Goal: Task Accomplishment & Management: Manage account settings

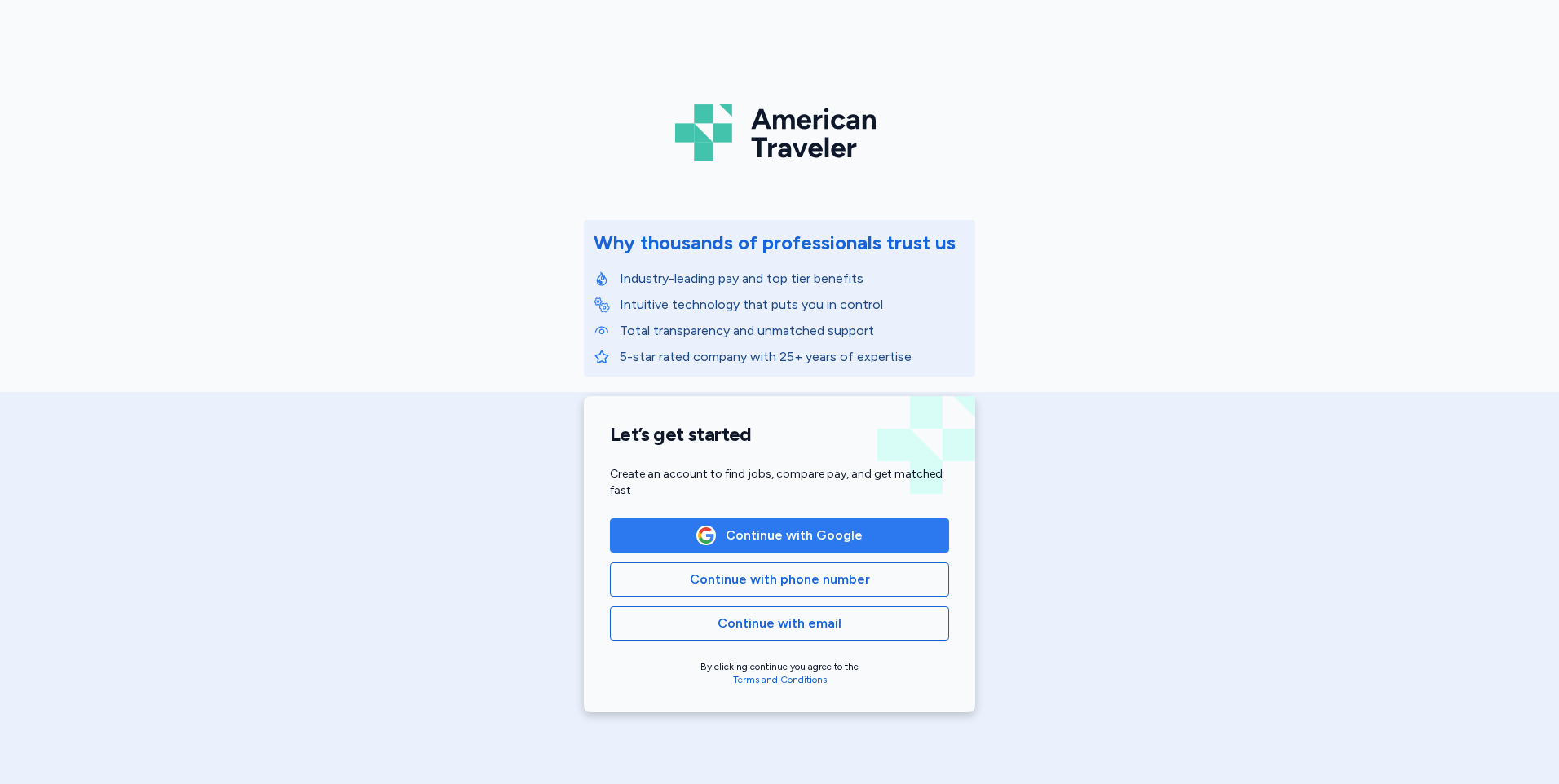
click at [822, 546] on button "Continue with Google" at bounding box center [779, 535] width 339 height 34
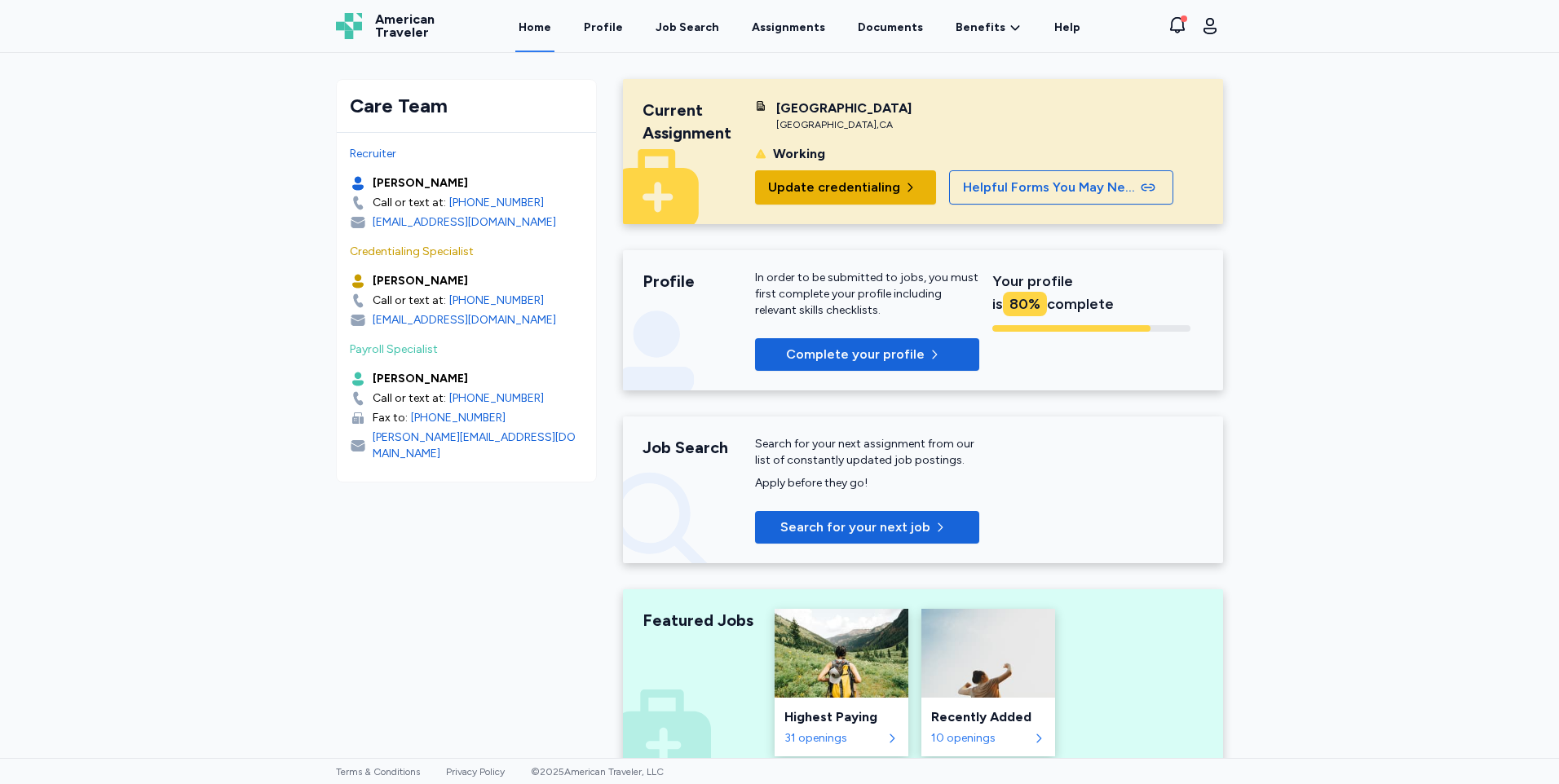
click at [840, 186] on span "Update credentialing" at bounding box center [835, 187] width 132 height 19
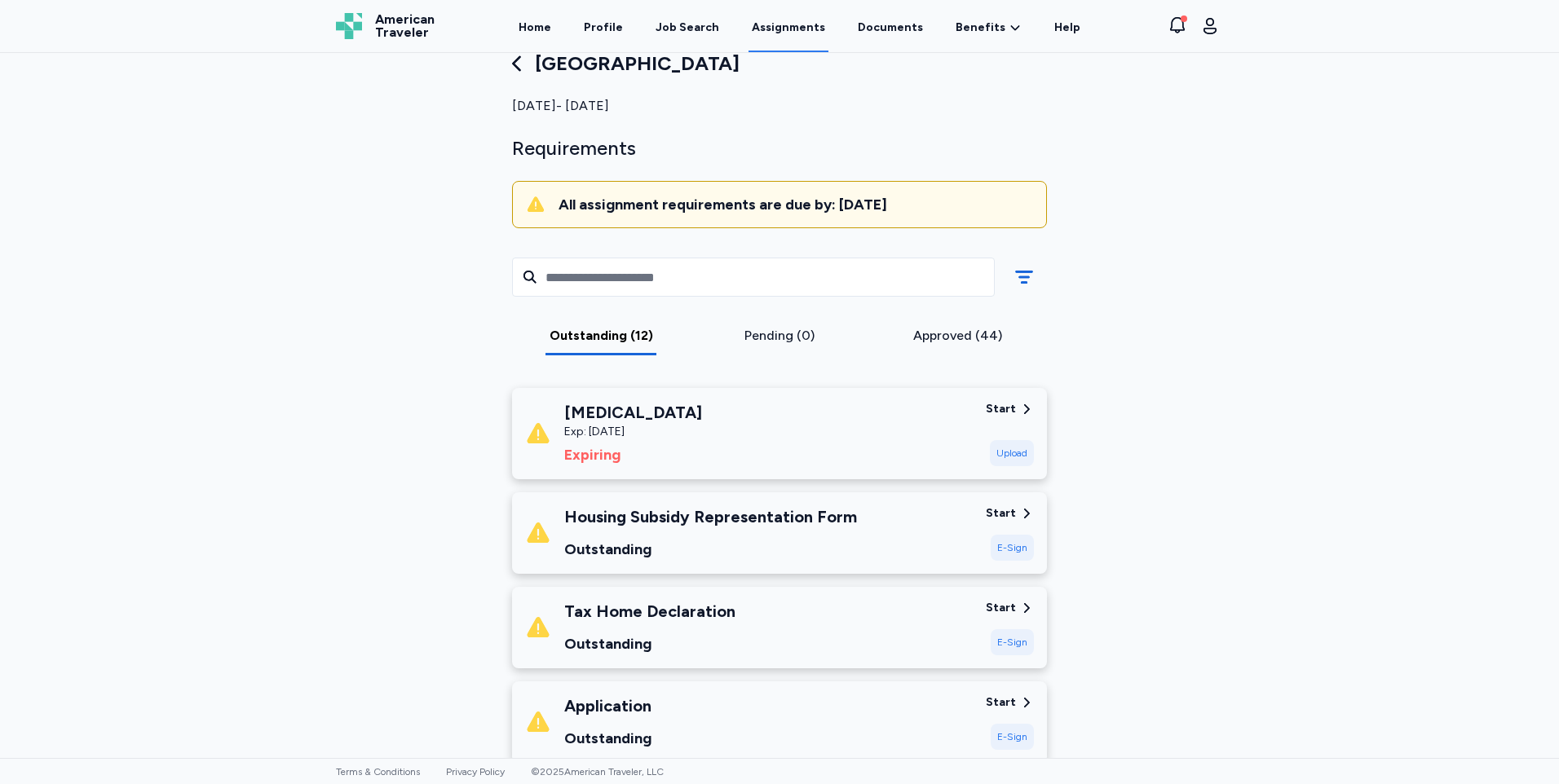
scroll to position [82, 0]
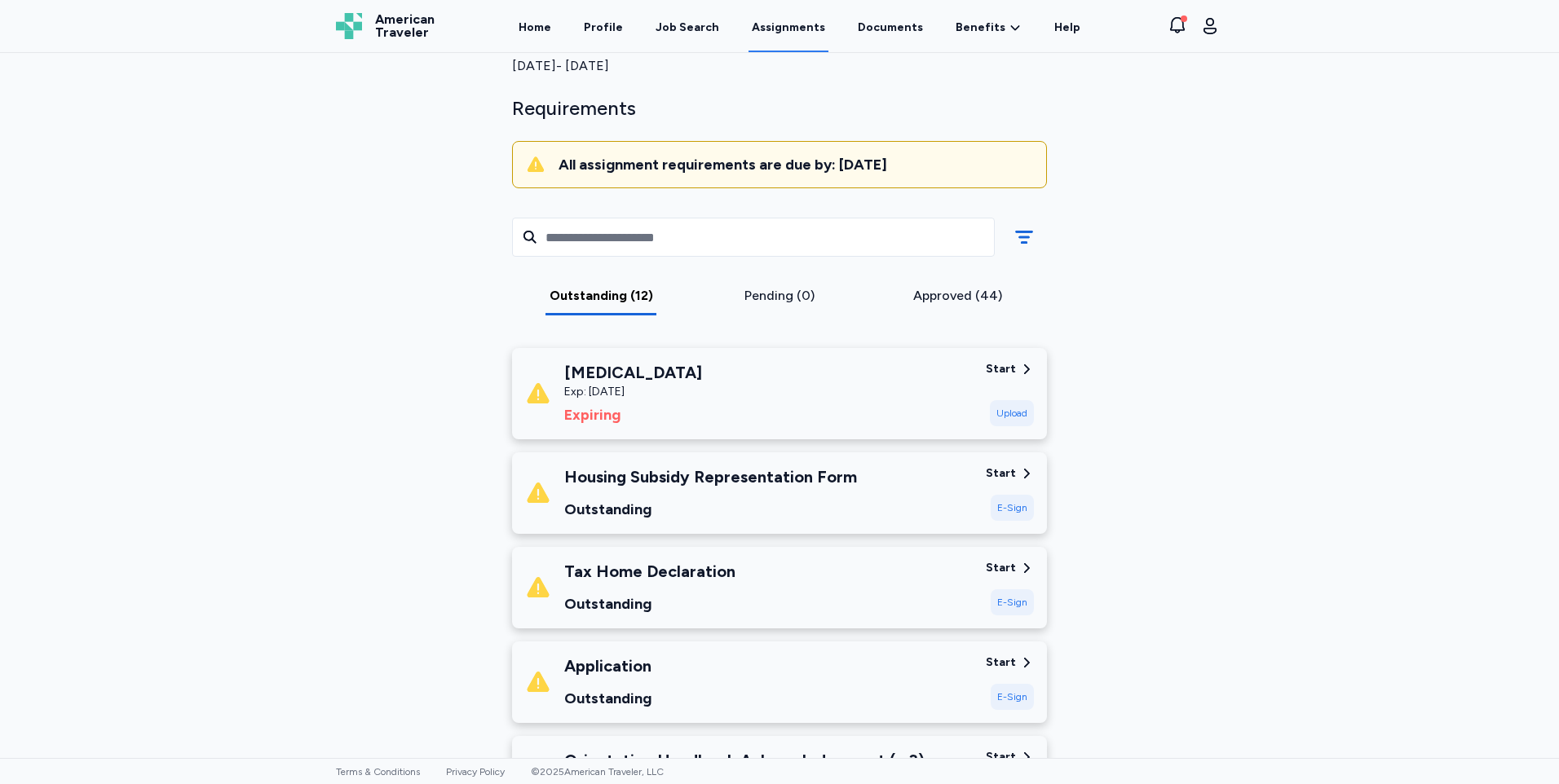
click at [835, 391] on div "[MEDICAL_DATA] Exp: [DATE] Expiring" at bounding box center [749, 393] width 448 height 65
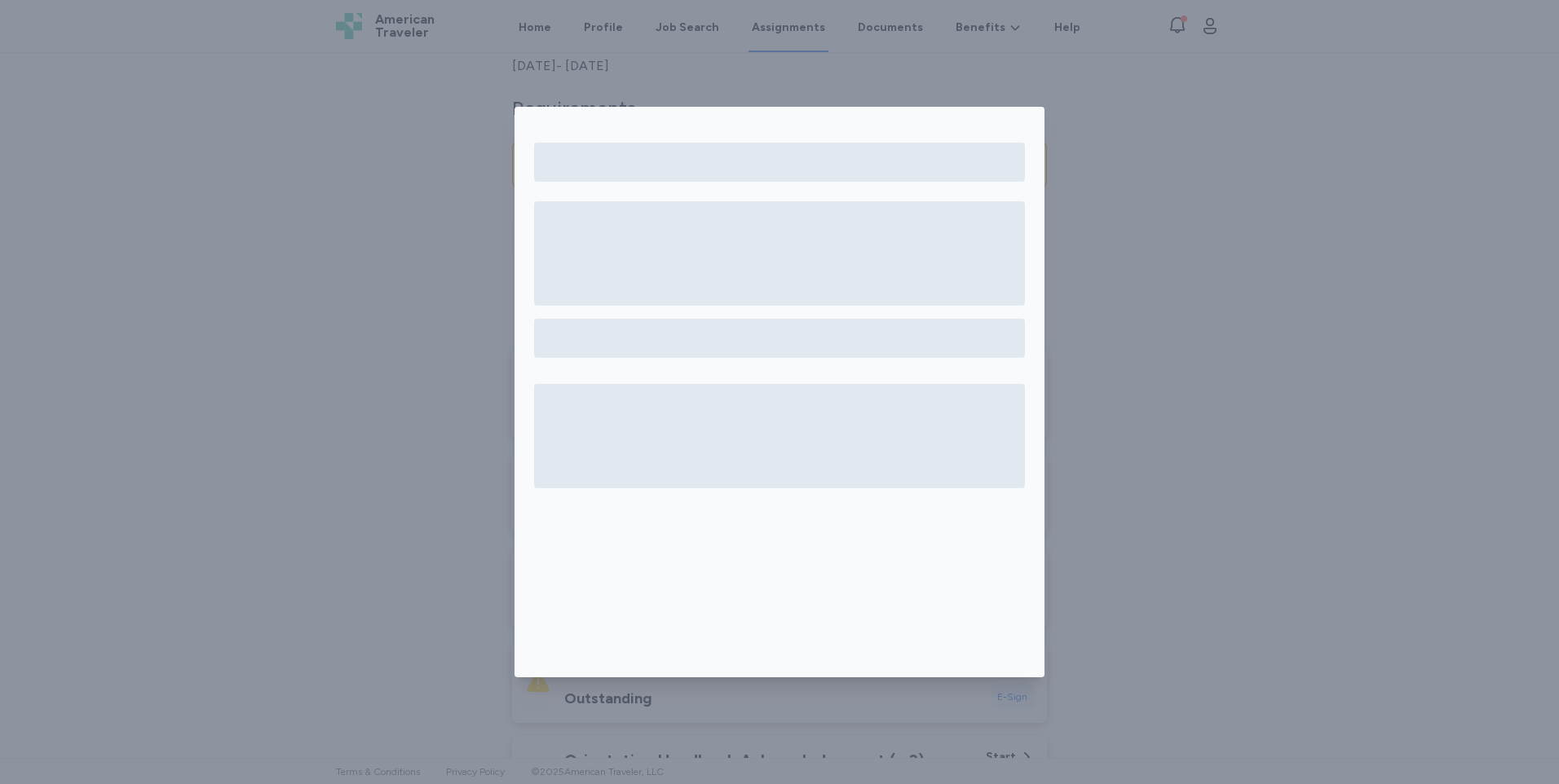
click at [1099, 338] on div at bounding box center [779, 392] width 1559 height 784
